Goal: Task Accomplishment & Management: Use online tool/utility

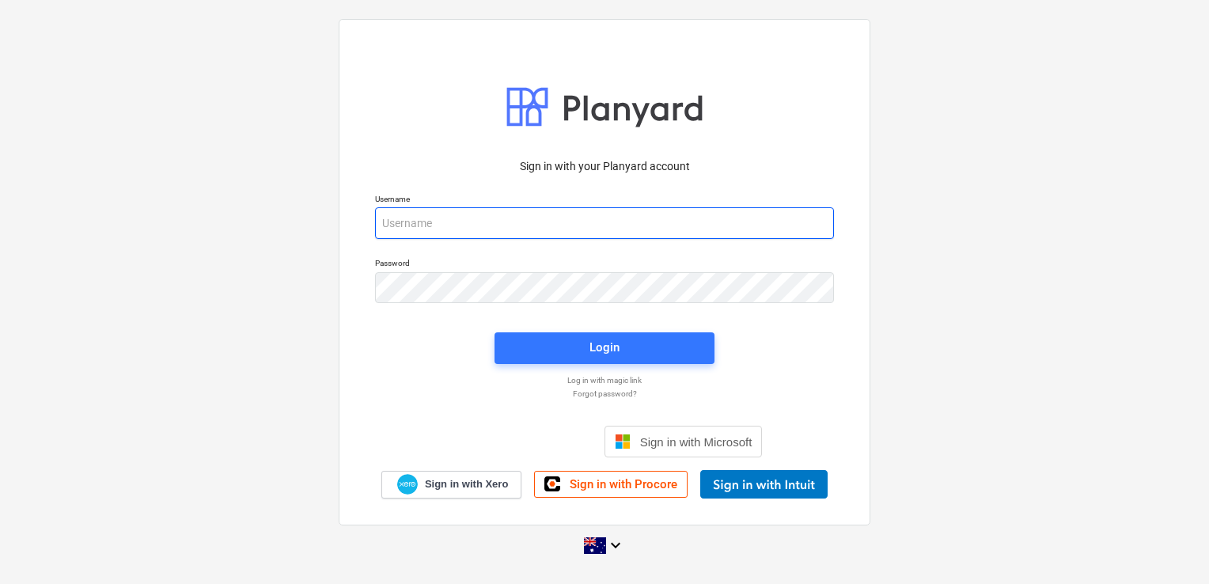
click at [550, 216] on input "email" at bounding box center [604, 223] width 459 height 32
type input "[EMAIL_ADDRESS][DOMAIN_NAME]"
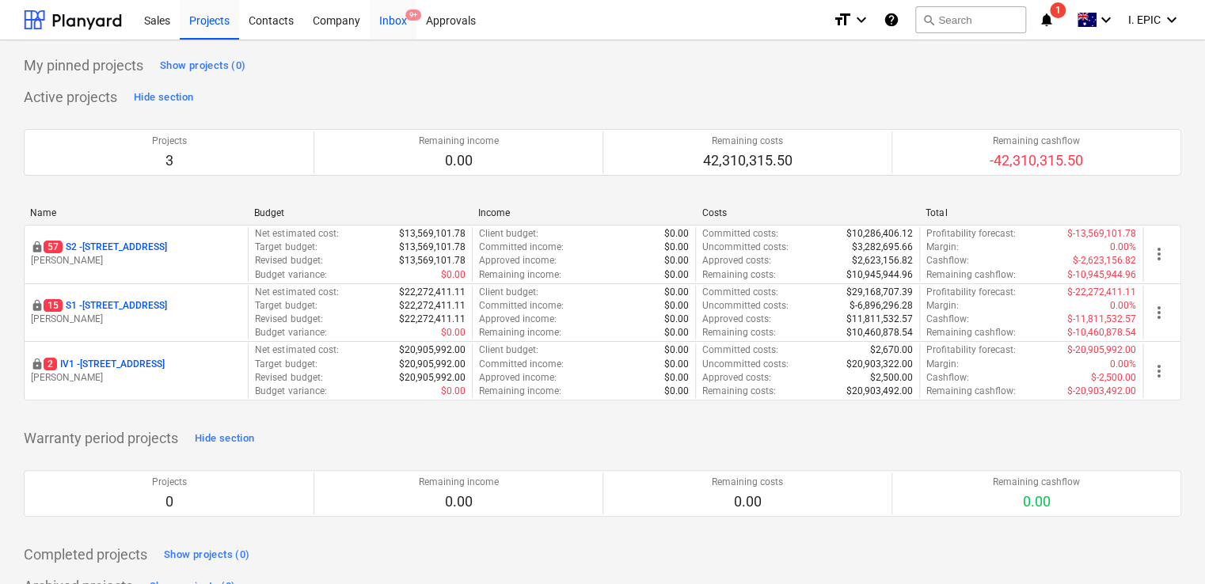
click at [408, 28] on div "Inbox 9+" at bounding box center [393, 19] width 47 height 40
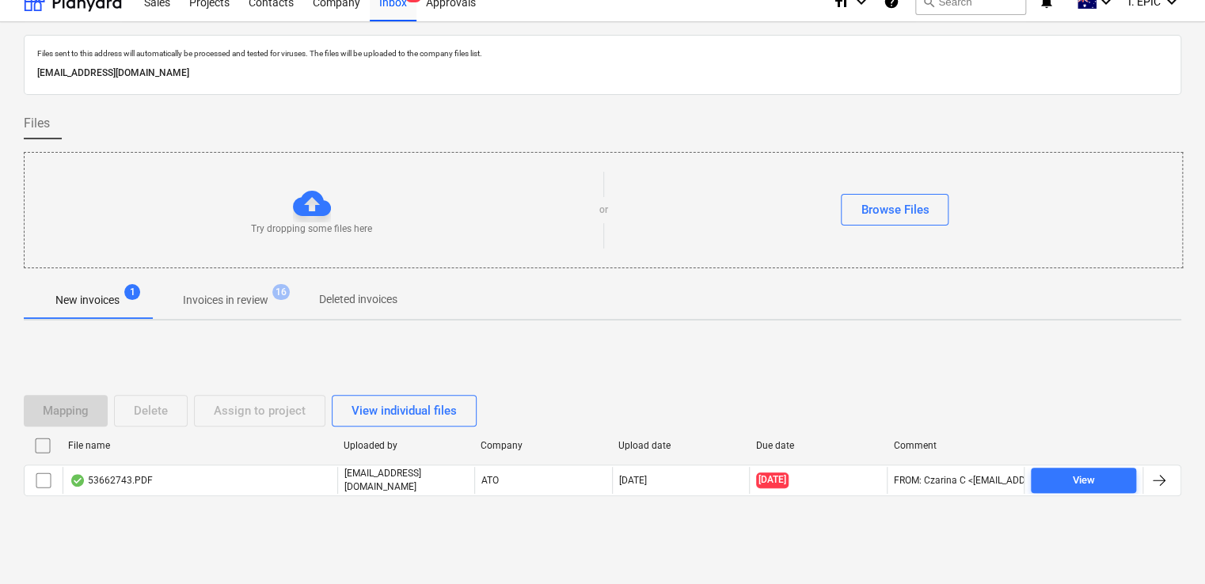
scroll to position [28, 0]
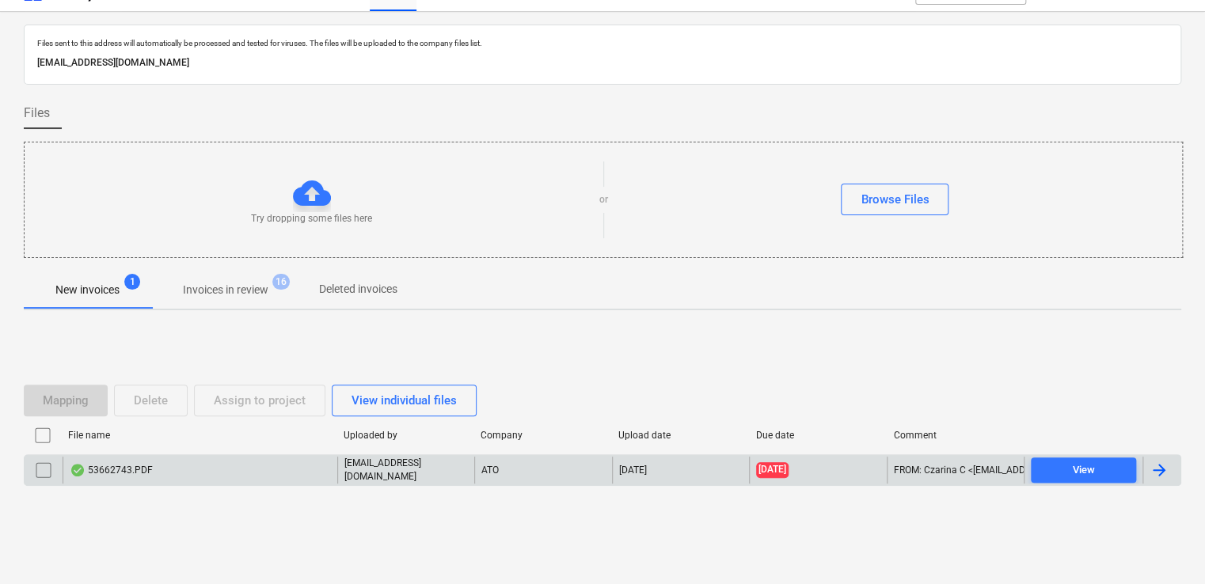
click at [278, 480] on div "53662743.PDF" at bounding box center [200, 470] width 275 height 27
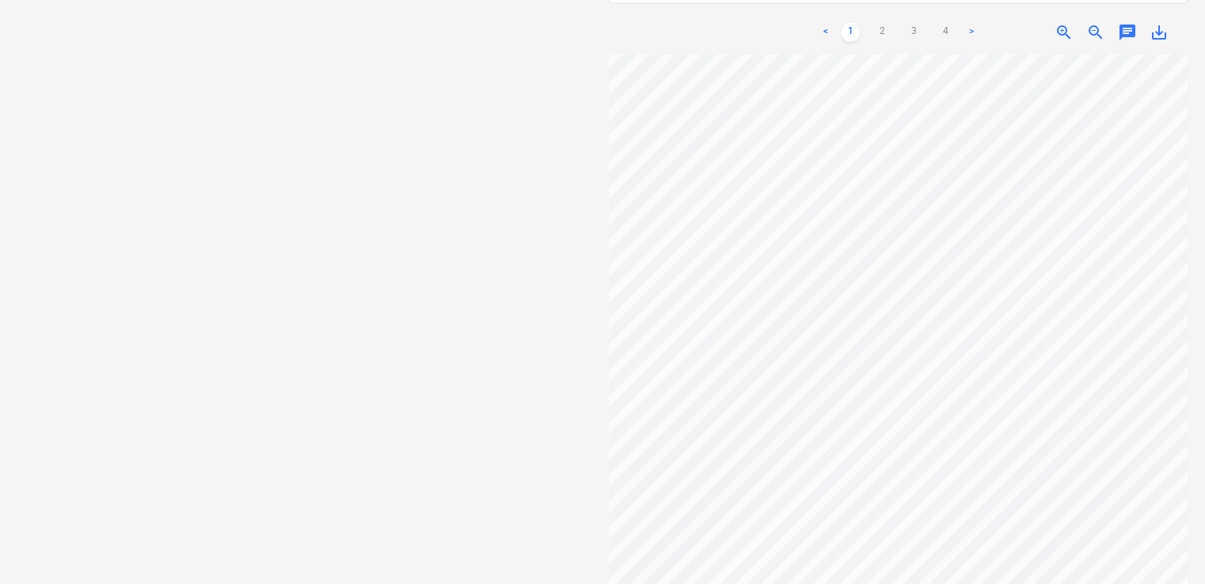
scroll to position [0, 253]
click at [366, 56] on div "Select document type or project help option , selected. Select is focused ,type…" at bounding box center [313, 209] width 579 height 724
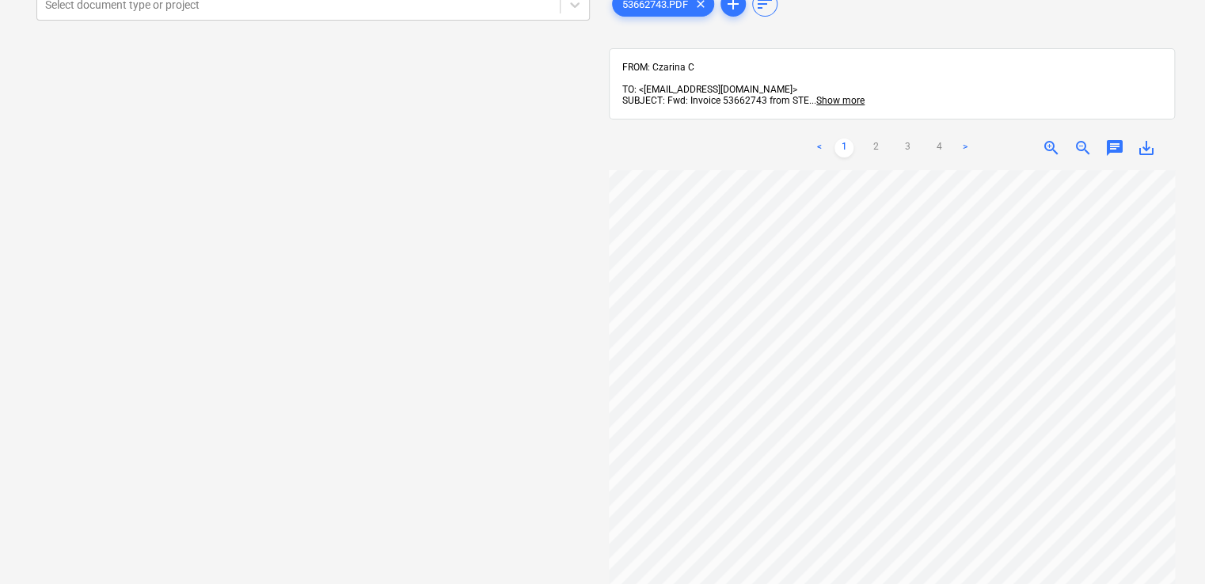
scroll to position [0, 0]
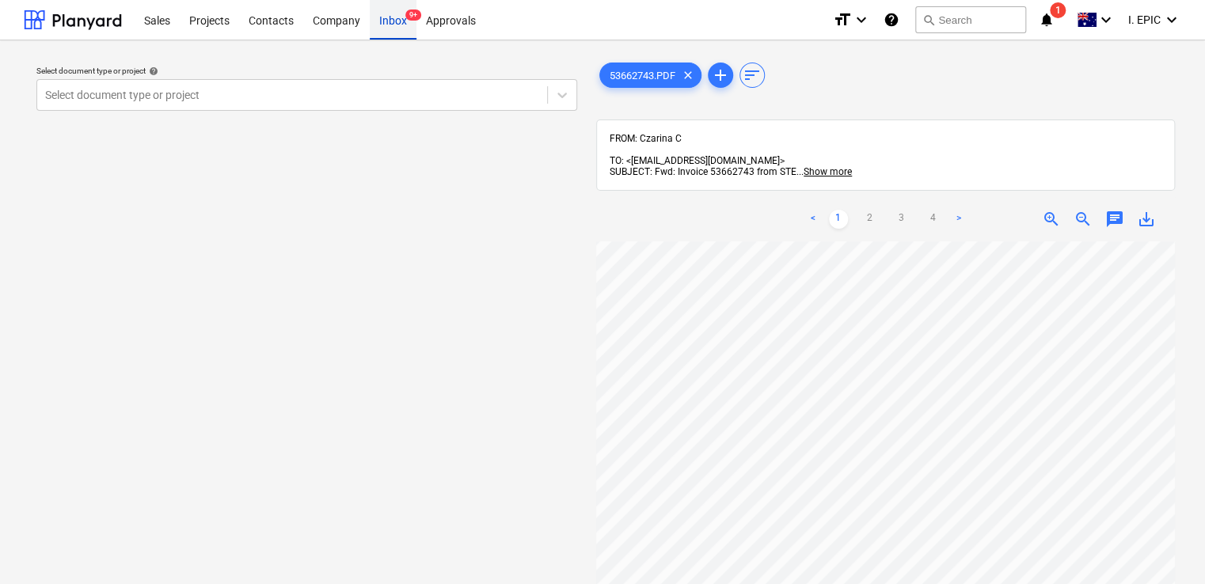
click at [405, 18] on span "9+" at bounding box center [413, 14] width 16 height 11
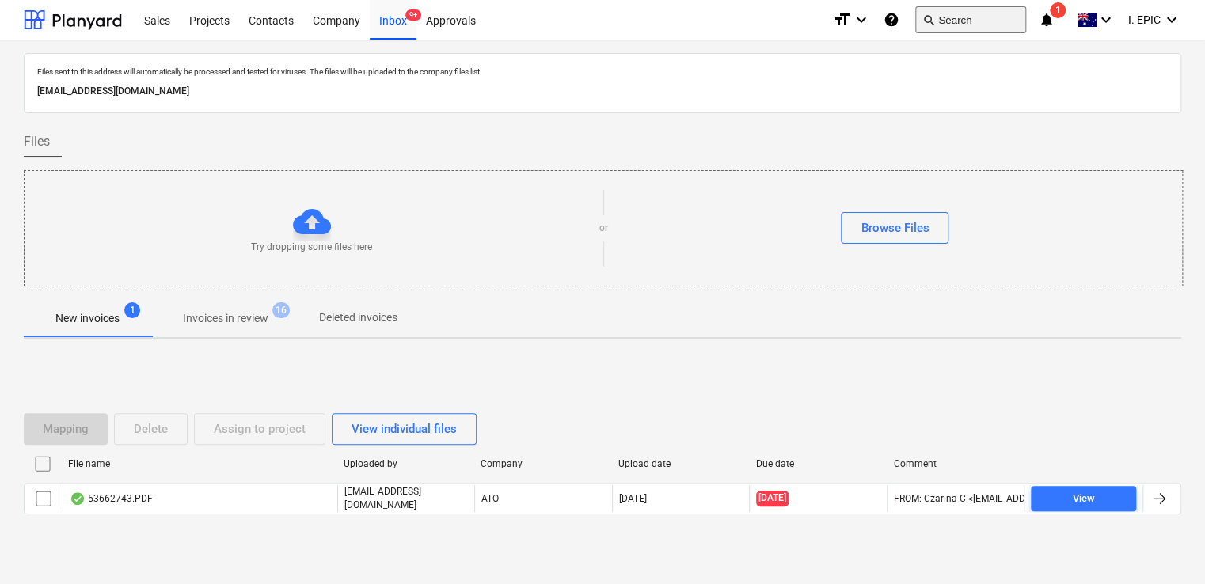
click at [954, 24] on button "search Search" at bounding box center [970, 19] width 111 height 27
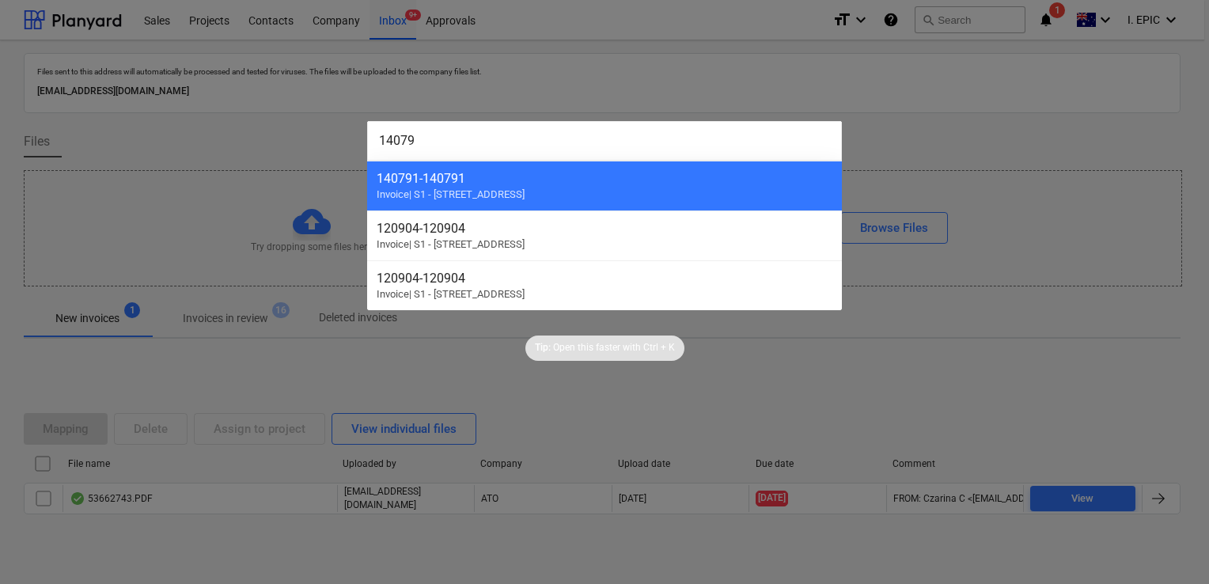
type input "140792"
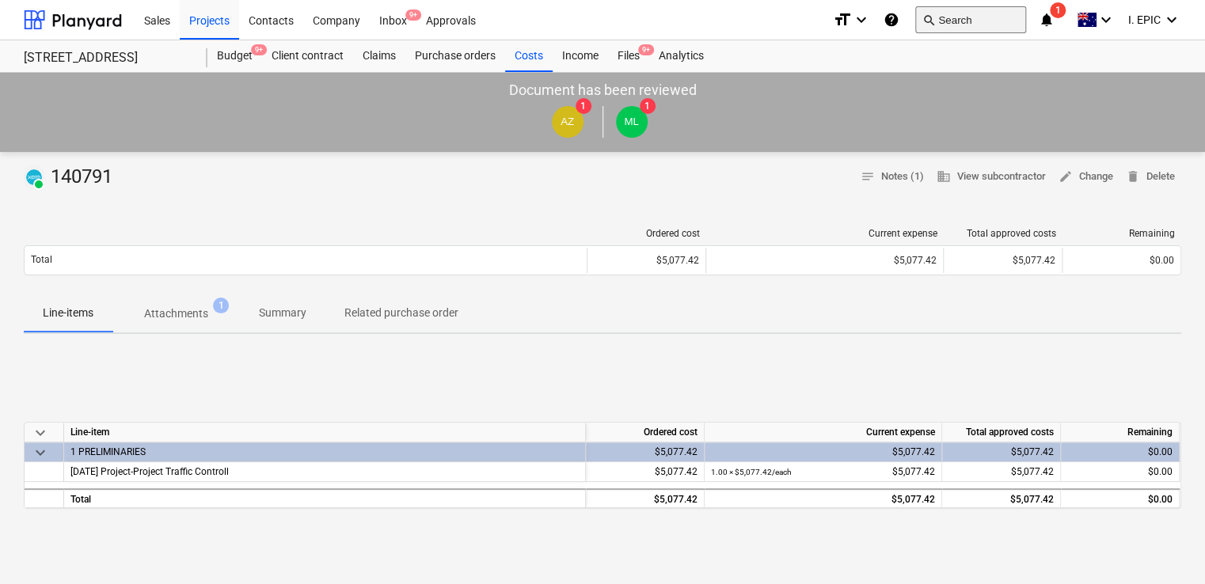
click at [958, 15] on button "search Search" at bounding box center [970, 19] width 111 height 27
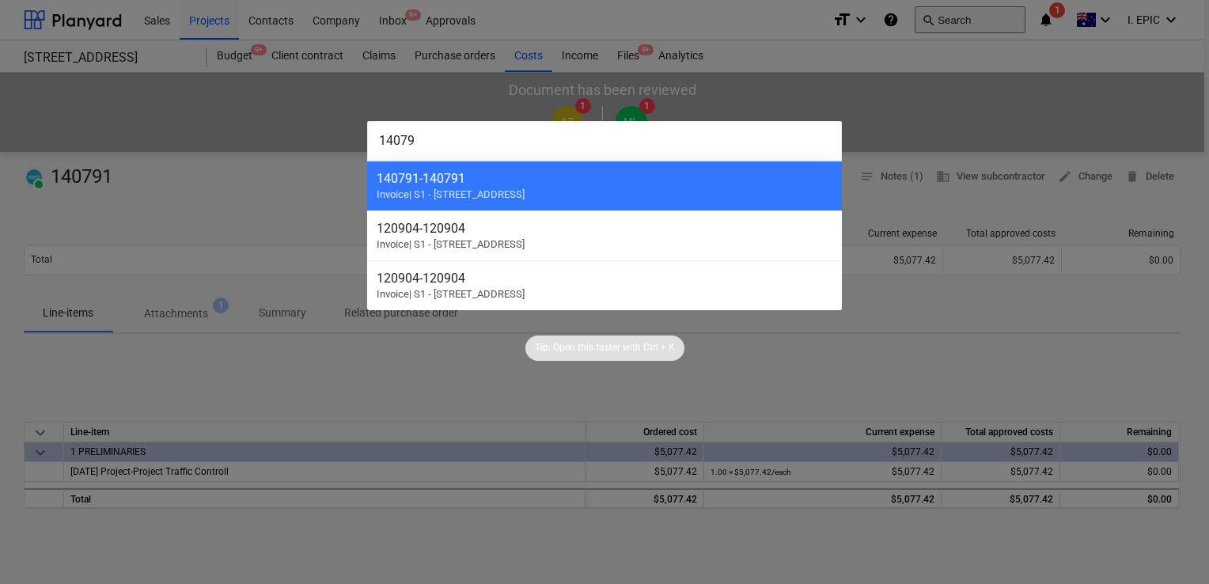
type input "140792"
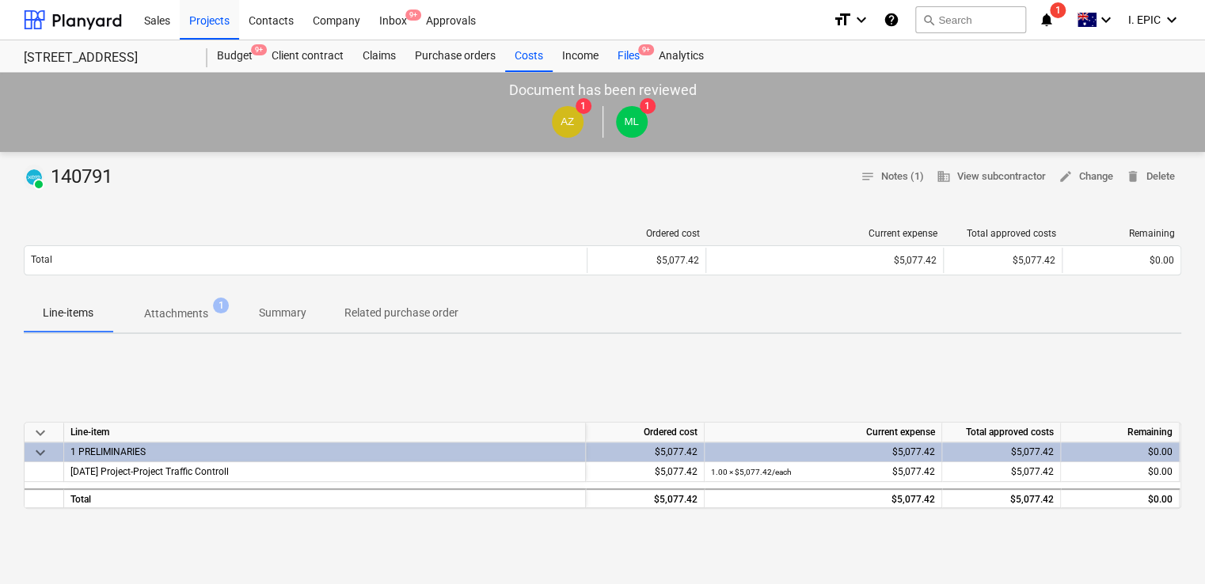
click at [625, 51] on div "Files 9+" at bounding box center [628, 56] width 41 height 32
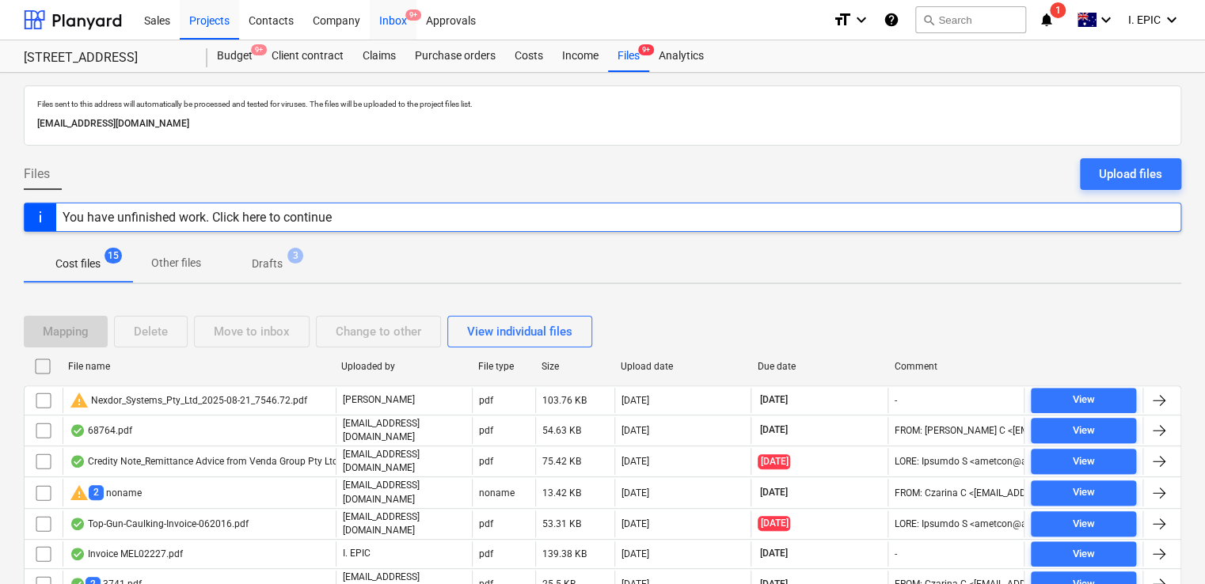
click at [393, 31] on div "Inbox 9+" at bounding box center [393, 19] width 47 height 40
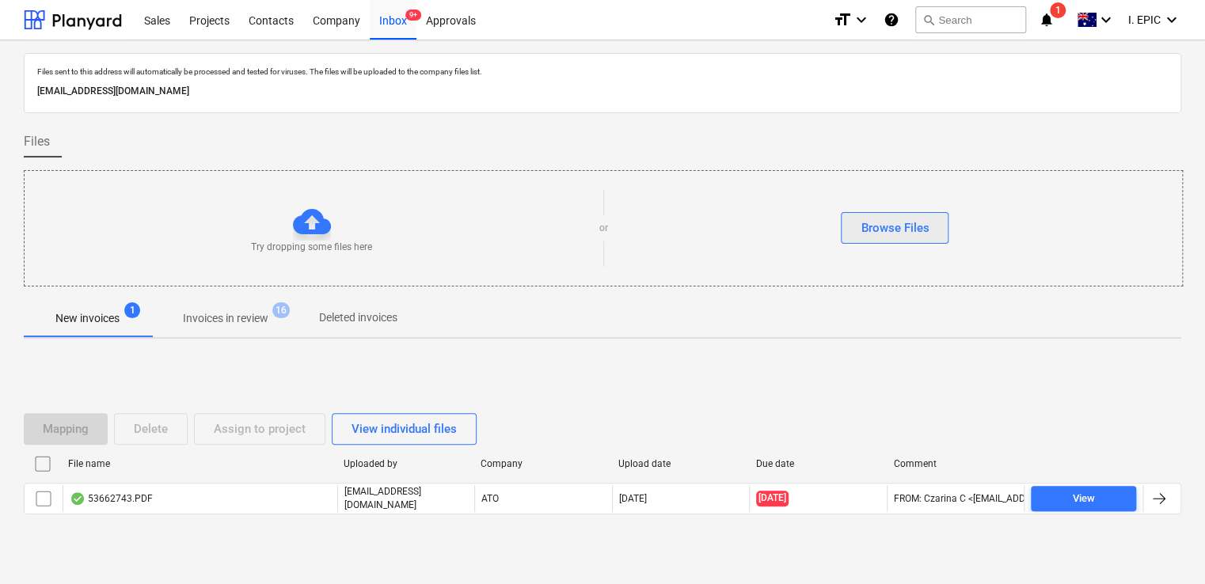
click at [883, 218] on div "Browse Files" at bounding box center [894, 228] width 68 height 21
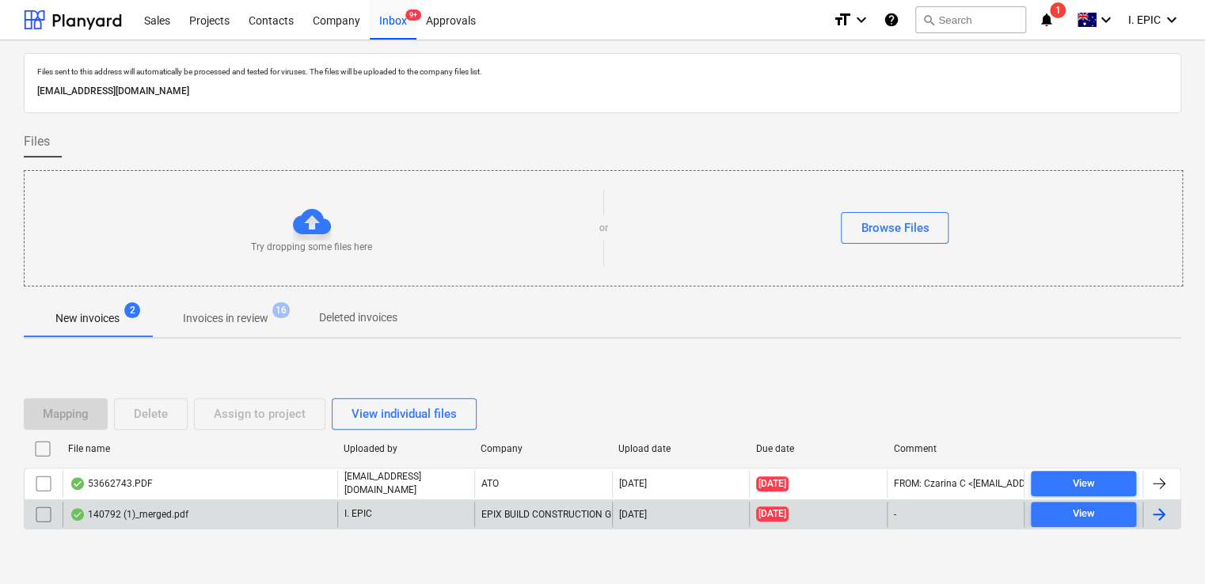
click at [253, 507] on div "140792 (1)_merged.pdf" at bounding box center [200, 514] width 275 height 25
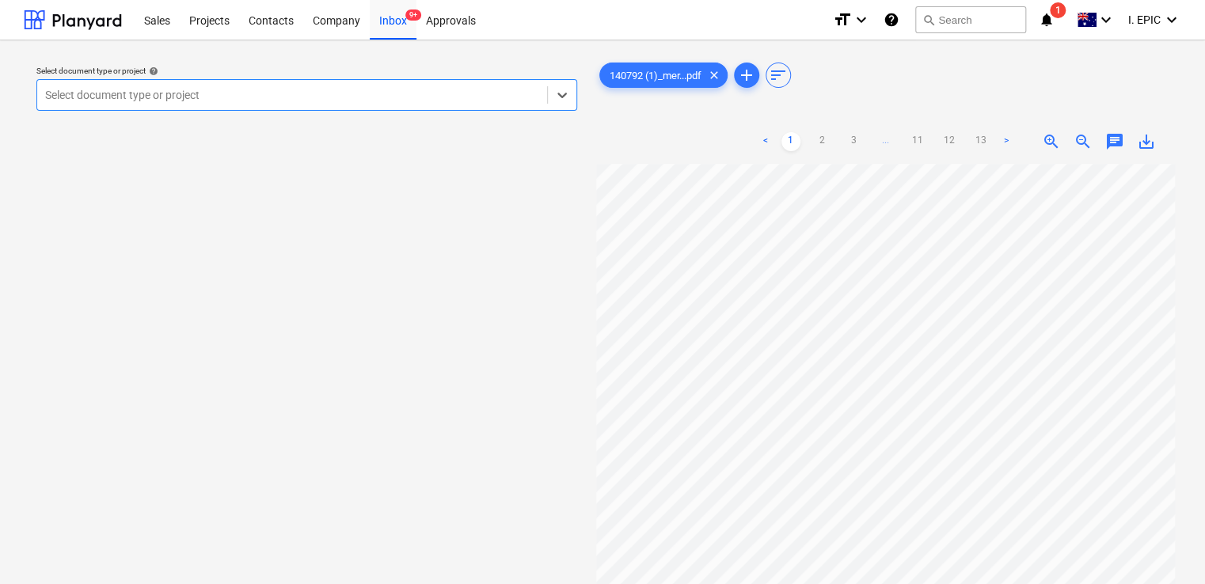
scroll to position [79, 0]
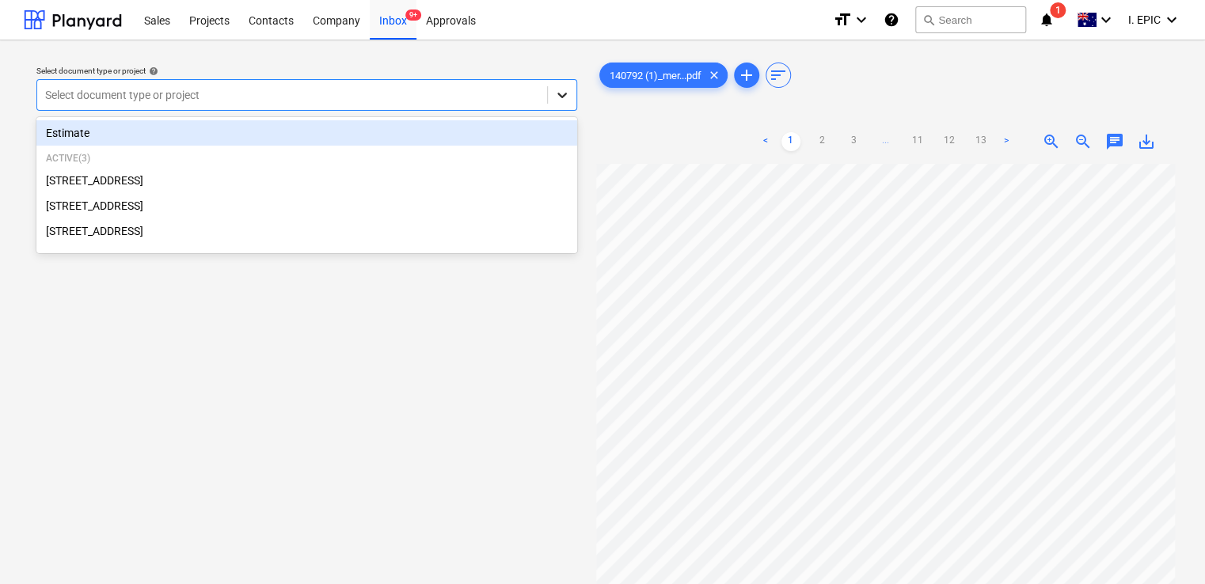
click at [564, 98] on icon at bounding box center [562, 95] width 16 height 16
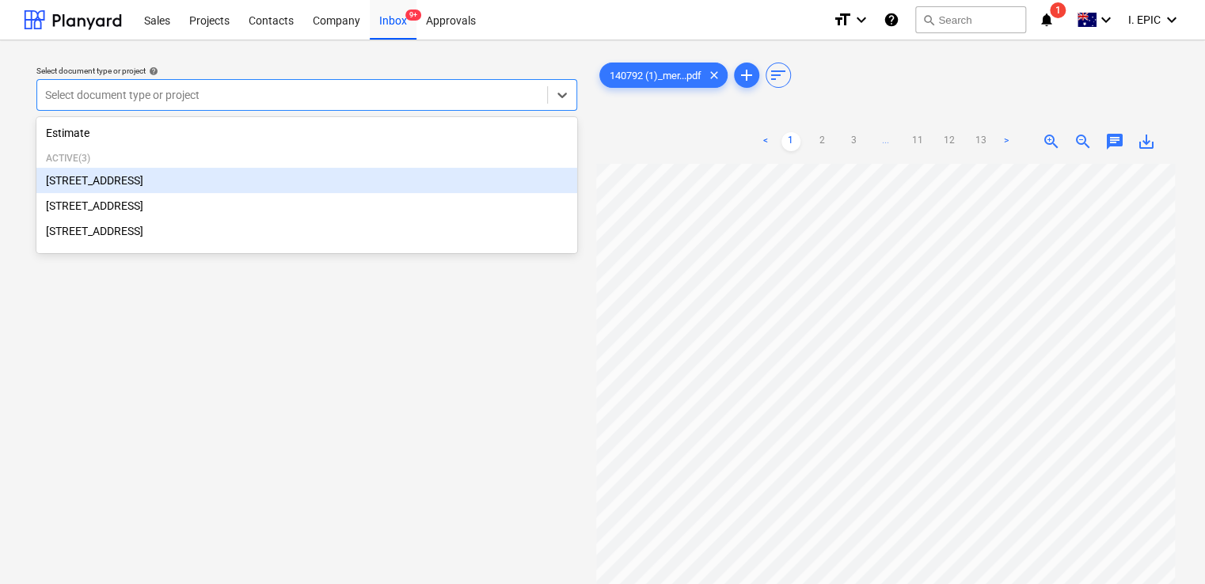
click at [294, 184] on div "[STREET_ADDRESS]" at bounding box center [306, 180] width 541 height 25
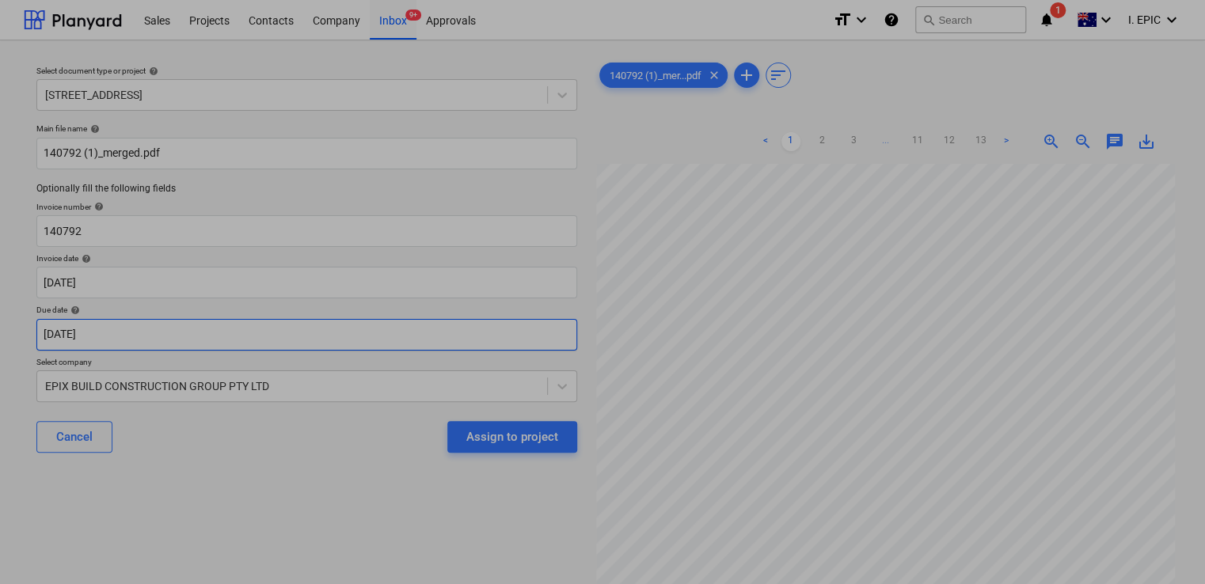
click at [209, 336] on body "Sales Projects Contacts Company Inbox 9+ Approvals format_size keyboard_arrow_d…" at bounding box center [602, 292] width 1205 height 584
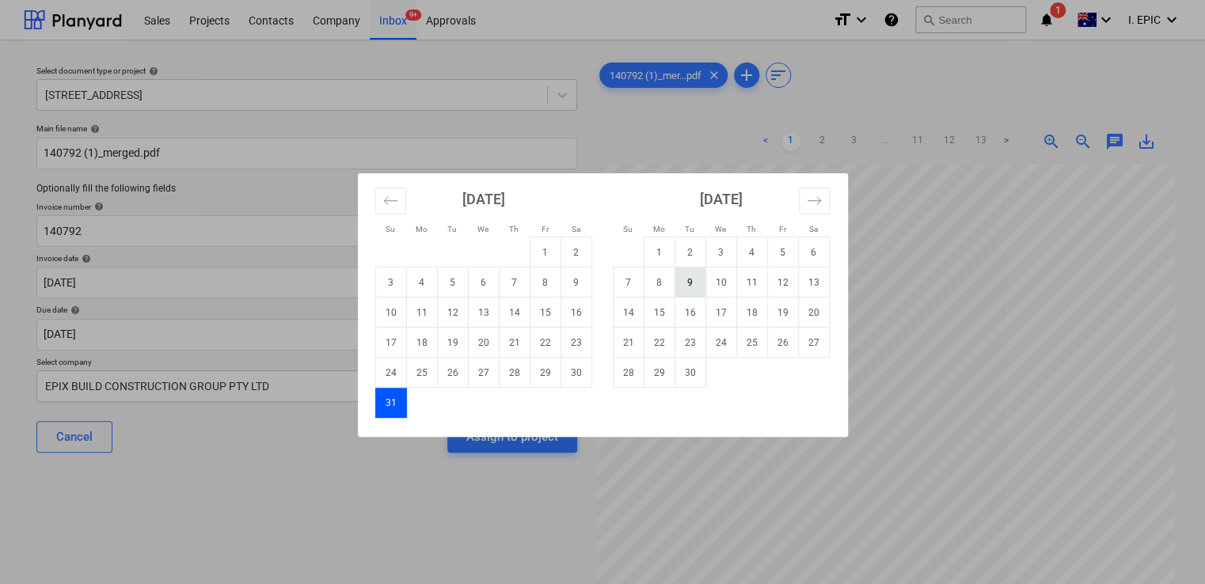
click at [691, 283] on td "9" at bounding box center [689, 283] width 31 height 30
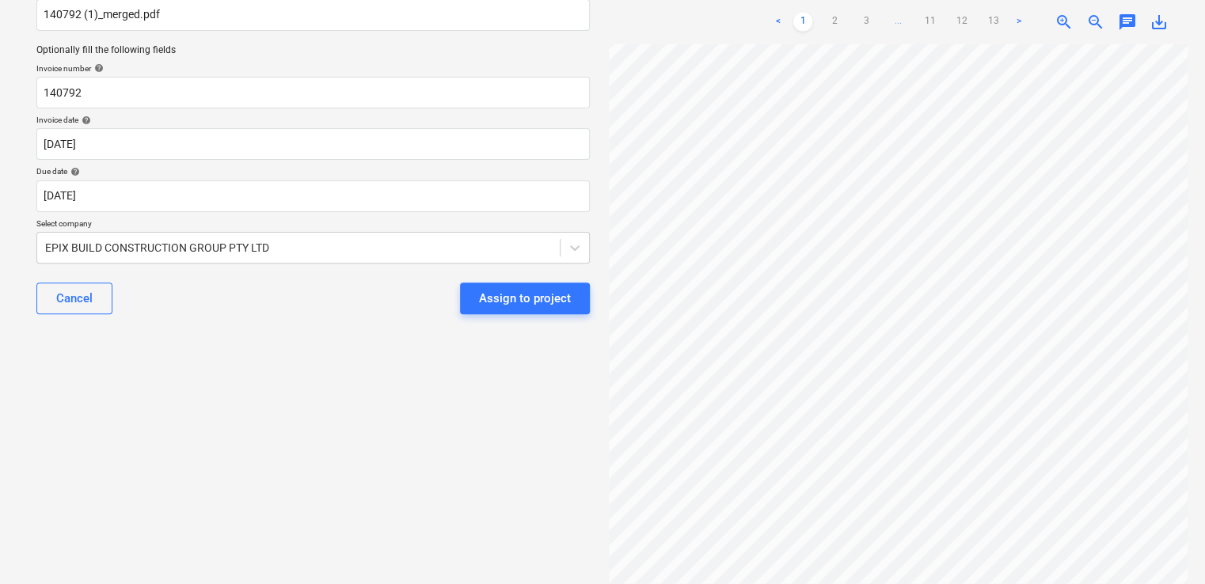
scroll to position [162, 0]
click at [833, 30] on link "2" at bounding box center [834, 22] width 19 height 19
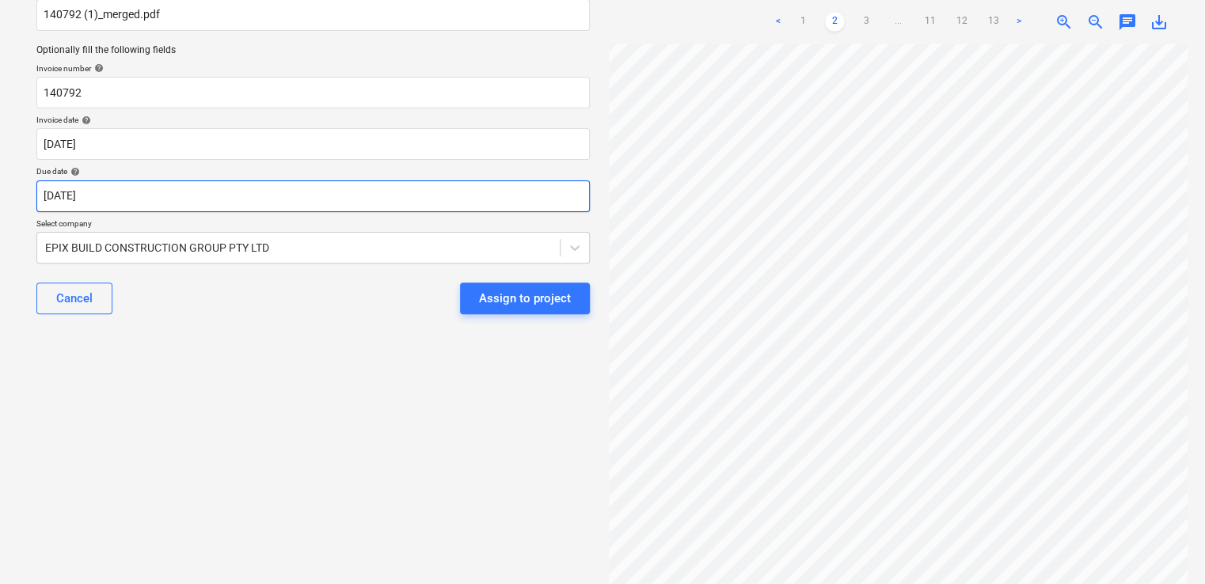
click at [508, 207] on body "Sales Projects Contacts Company Inbox 9+ Approvals format_size keyboard_arrow_d…" at bounding box center [602, 153] width 1205 height 584
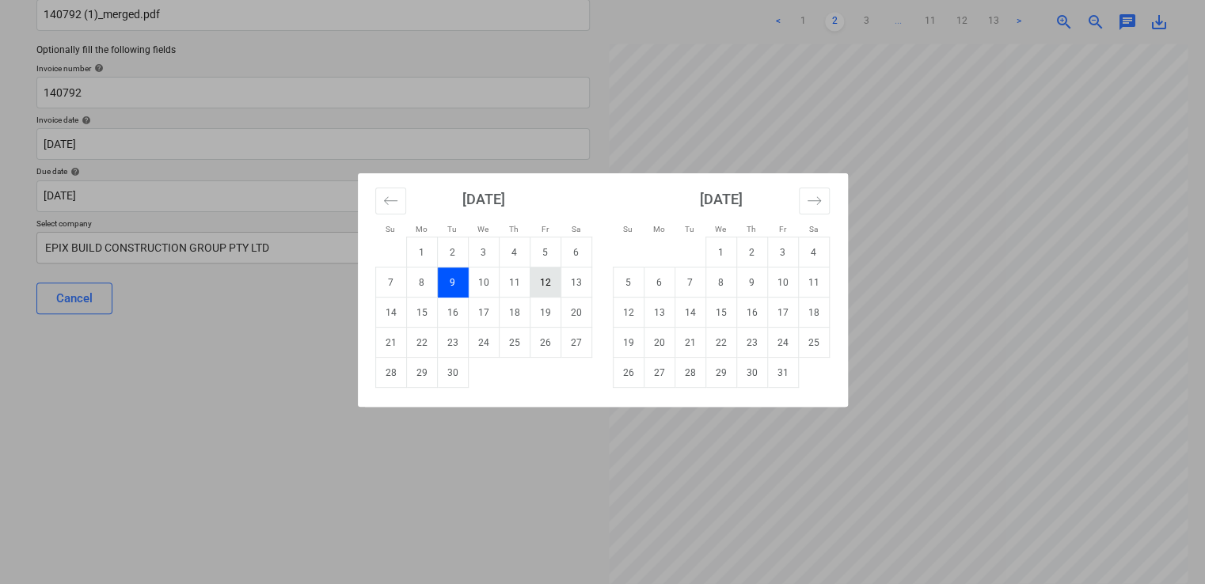
click at [536, 281] on td "12" at bounding box center [544, 283] width 31 height 30
type input "[DATE]"
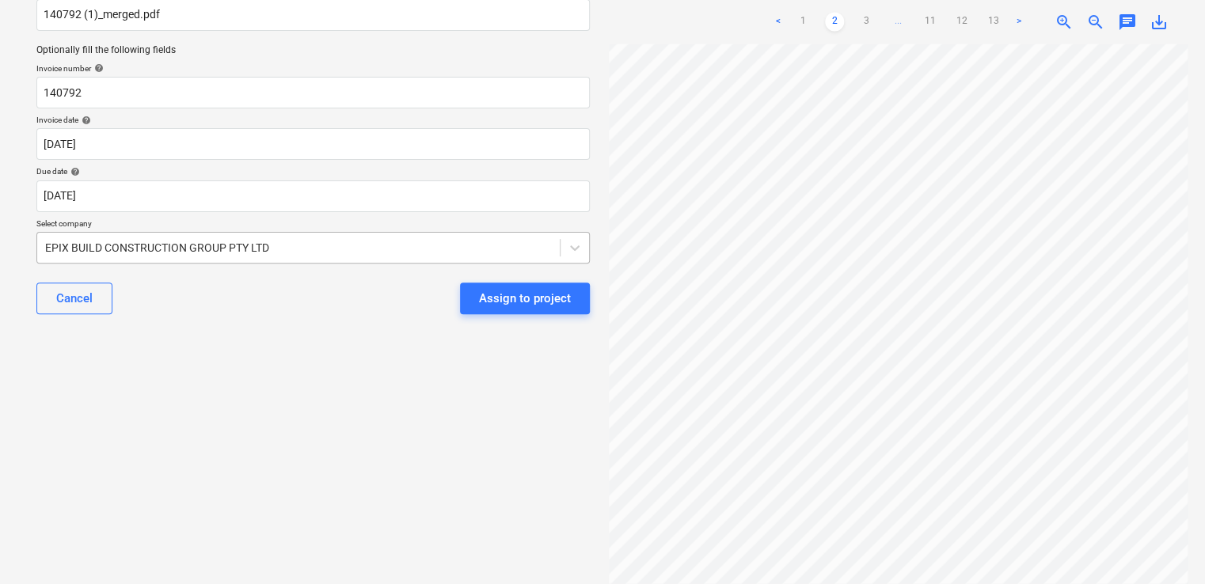
click at [439, 245] on div at bounding box center [298, 248] width 507 height 16
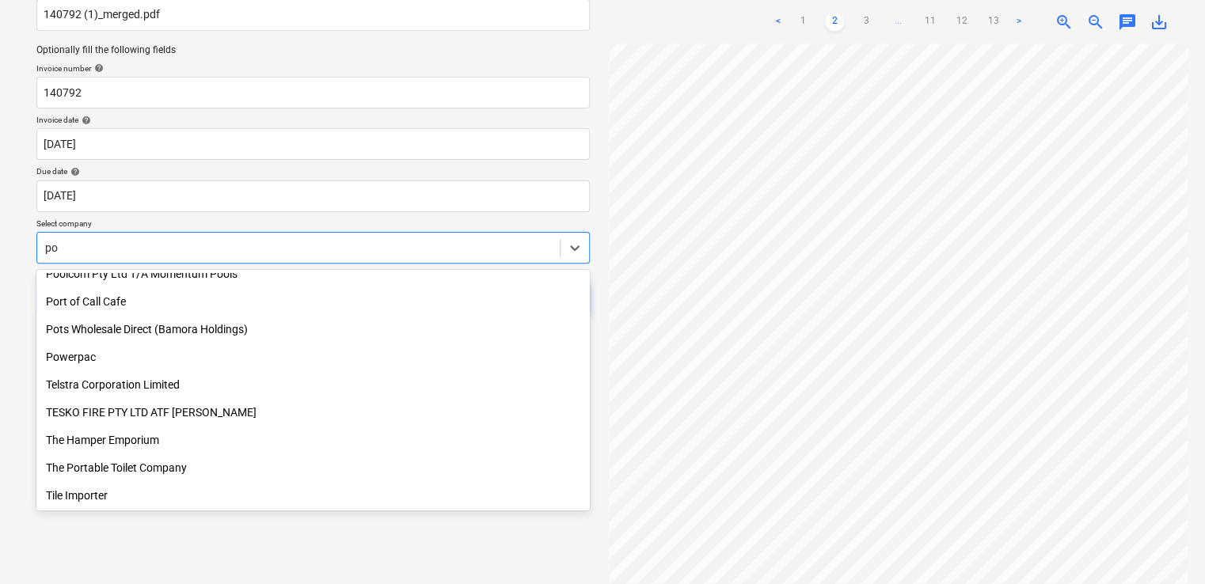
scroll to position [620, 0]
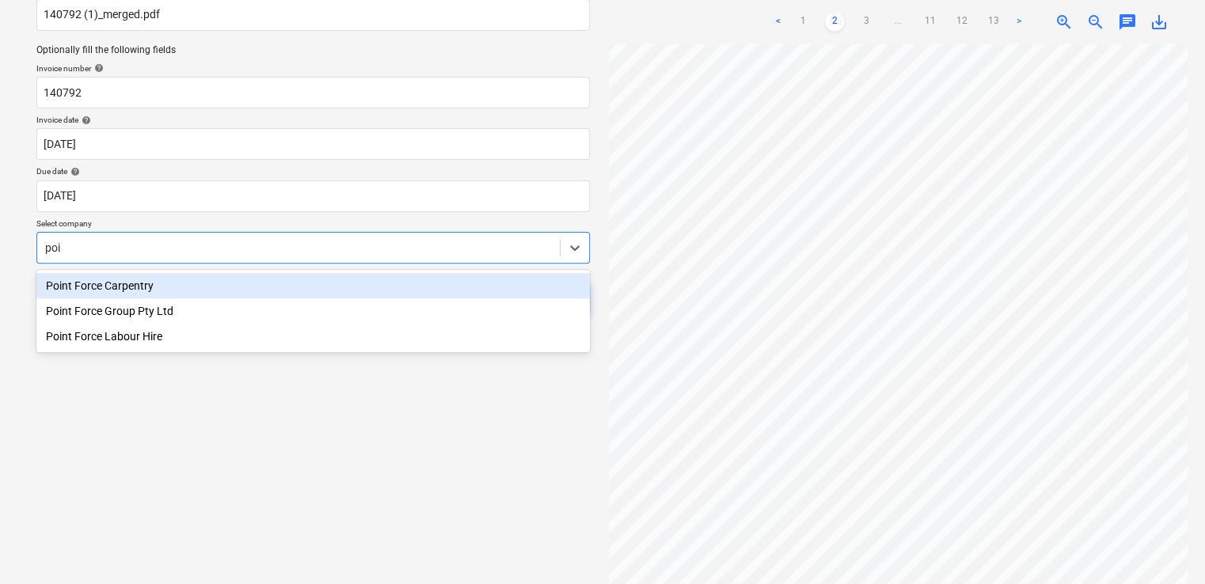
type input "poin"
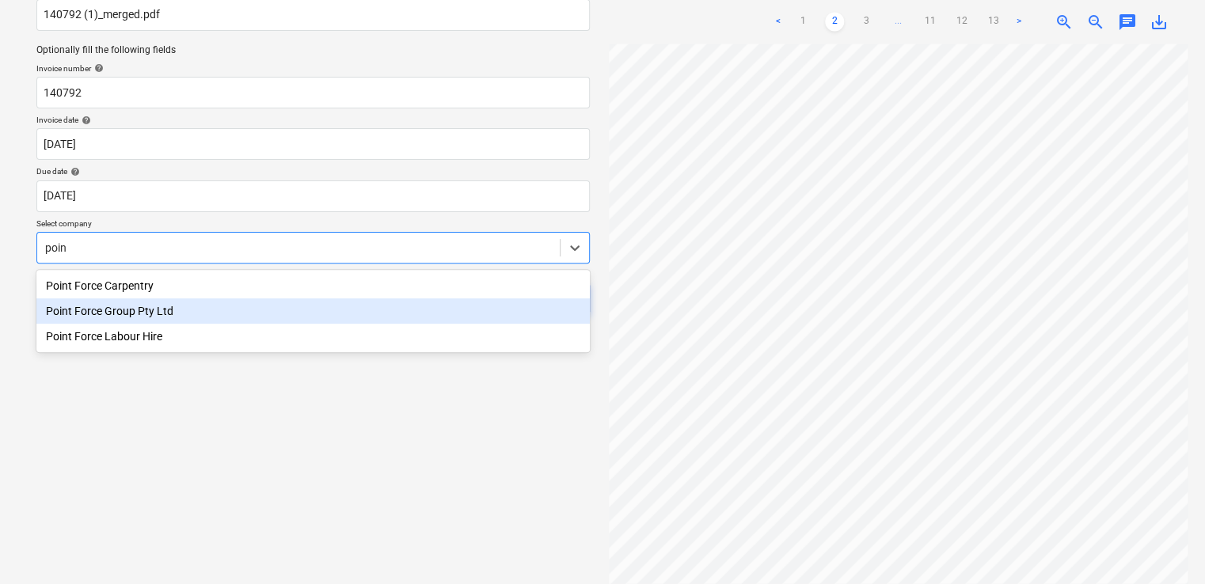
click at [272, 309] on div "Point Force Group Pty Ltd" at bounding box center [312, 310] width 553 height 25
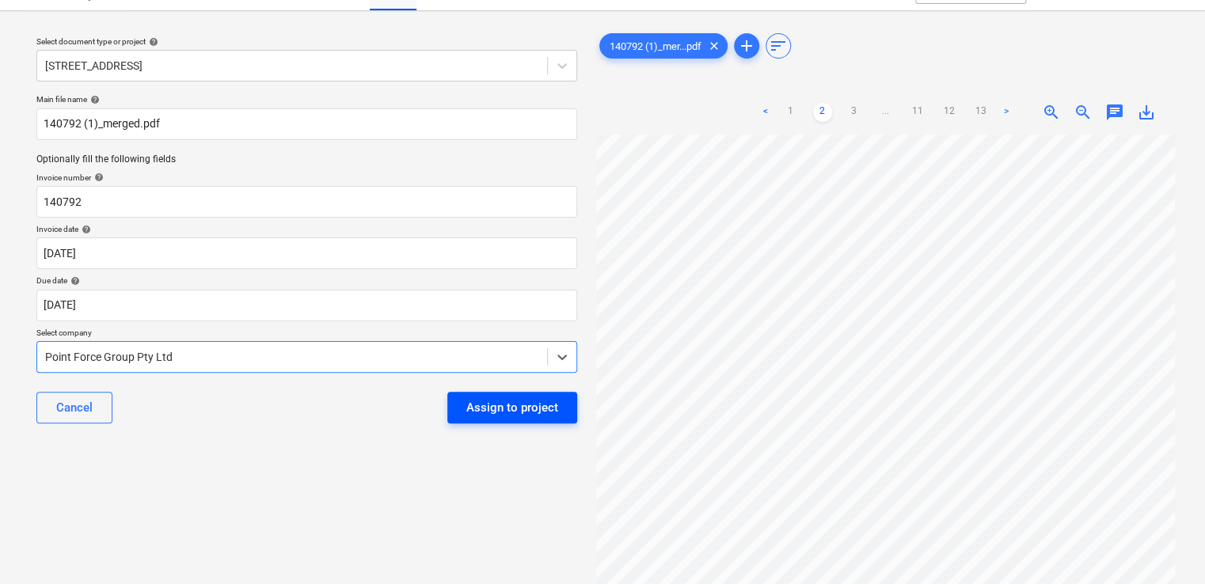
scroll to position [0, 0]
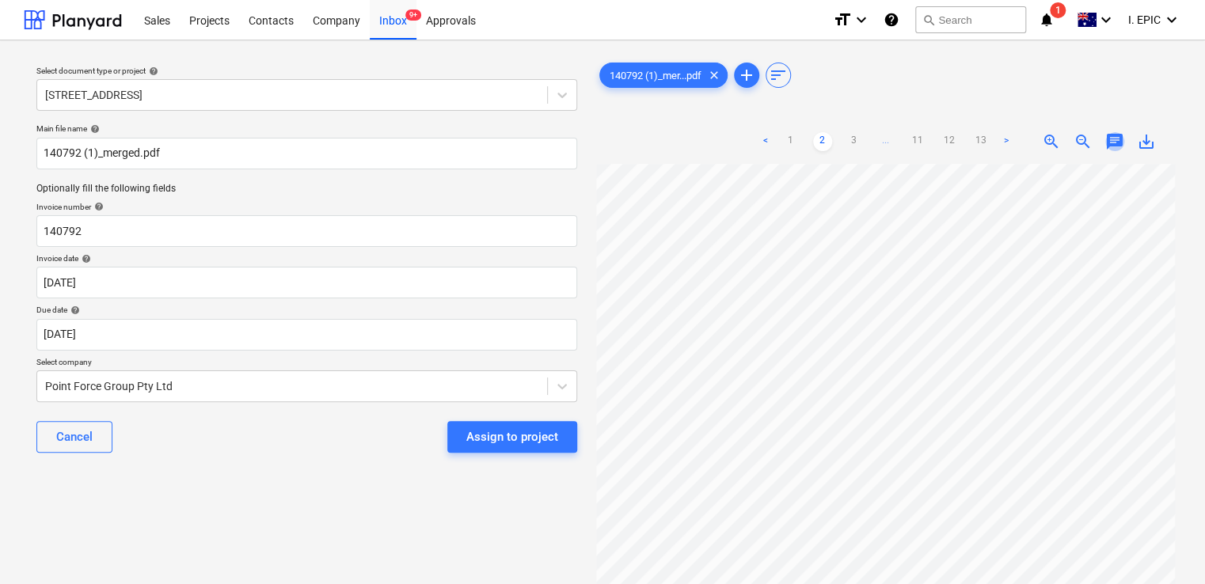
click at [1112, 139] on span "chat" at bounding box center [1114, 141] width 19 height 19
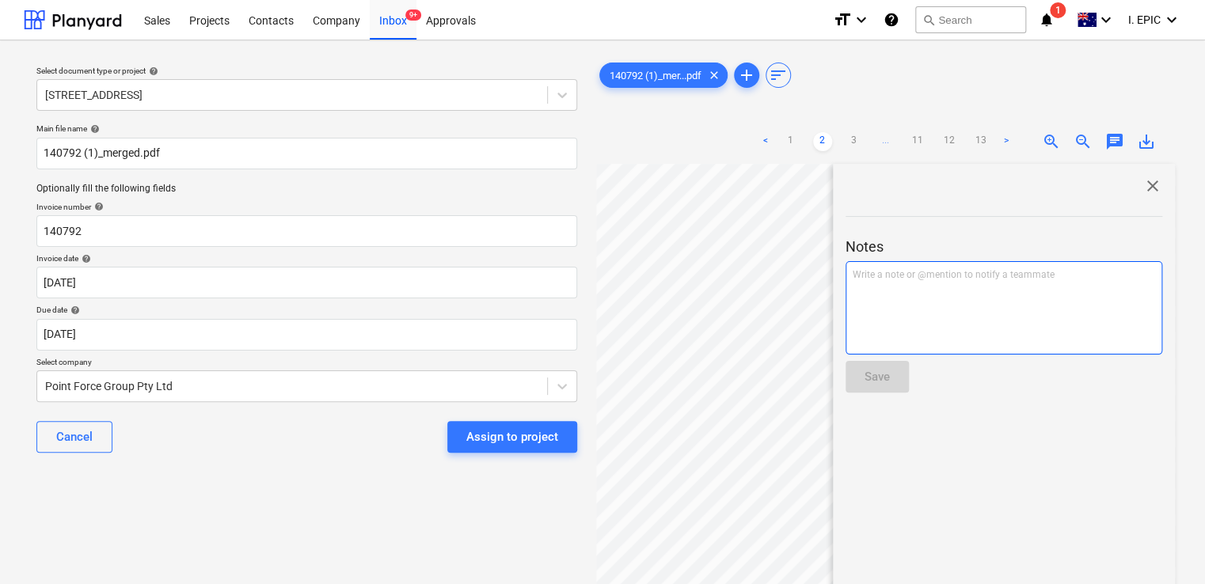
click at [963, 312] on div "Write a note or @mention to notify a teammate [PERSON_NAME]" at bounding box center [1003, 307] width 317 height 93
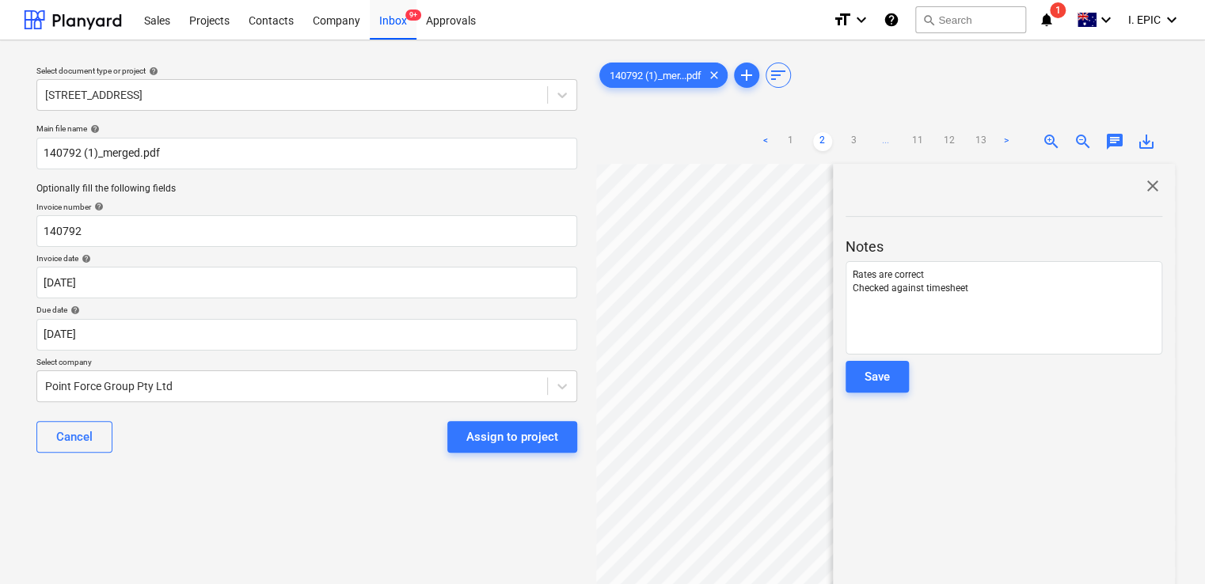
click at [878, 378] on div "Save" at bounding box center [876, 376] width 25 height 21
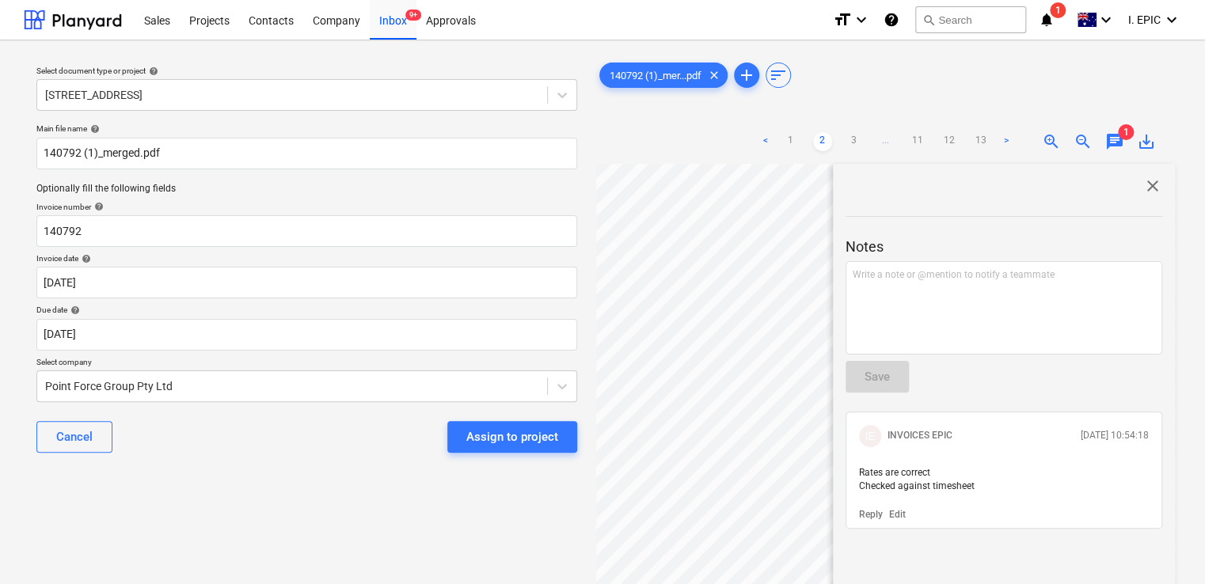
click at [1149, 188] on span "close" at bounding box center [1152, 185] width 19 height 19
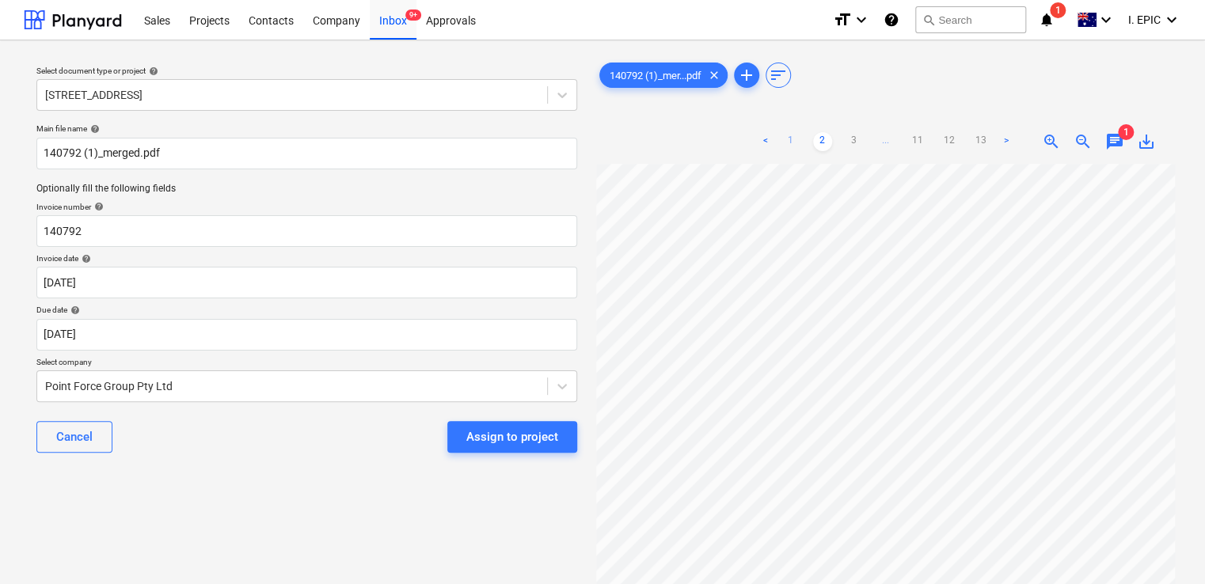
click at [788, 144] on link "1" at bounding box center [790, 141] width 19 height 19
click at [481, 427] on div "Assign to project" at bounding box center [512, 437] width 92 height 21
